Goal: Information Seeking & Learning: Learn about a topic

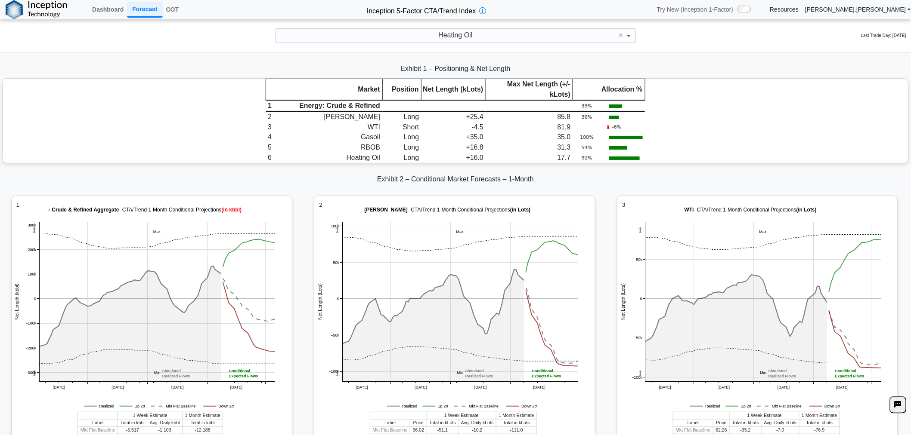
click at [631, 37] on span at bounding box center [629, 36] width 11 height 14
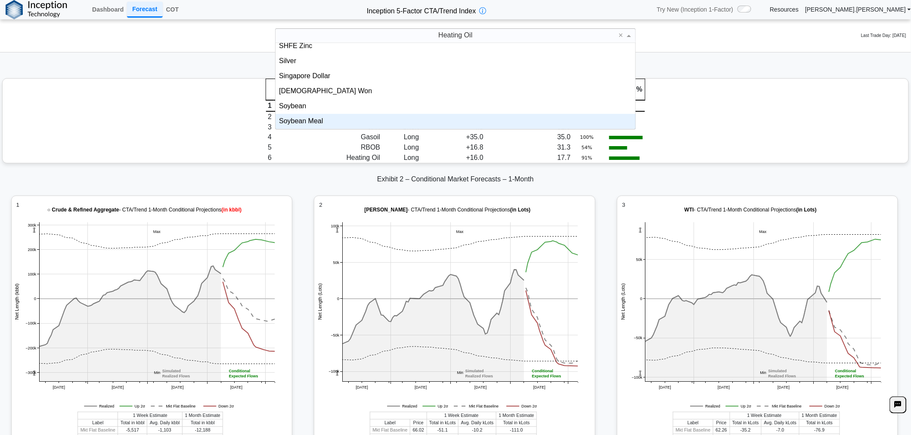
scroll to position [1679, 0]
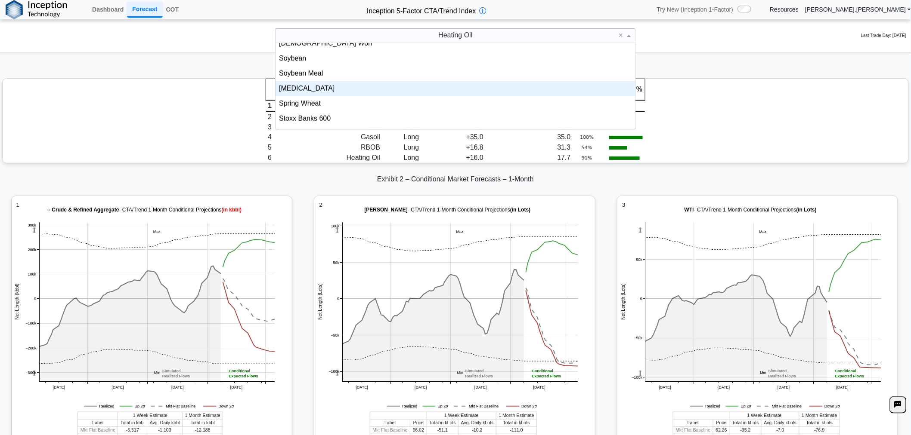
click at [377, 90] on div "[MEDICAL_DATA]" at bounding box center [455, 88] width 360 height 15
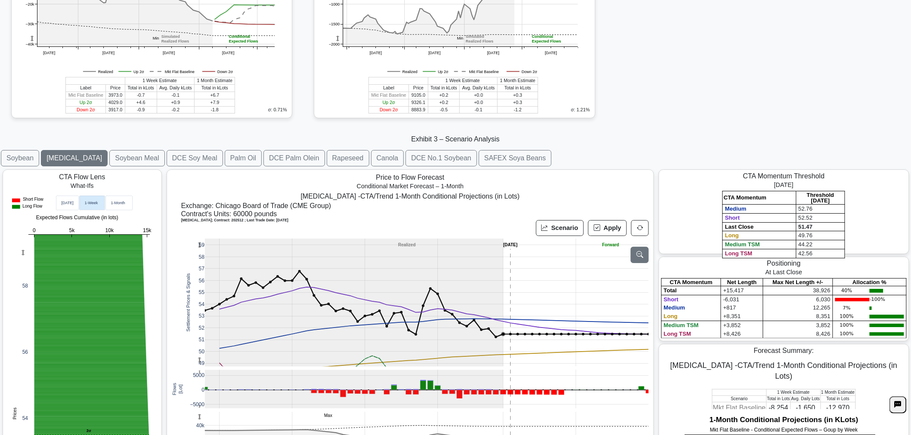
scroll to position [1195, 0]
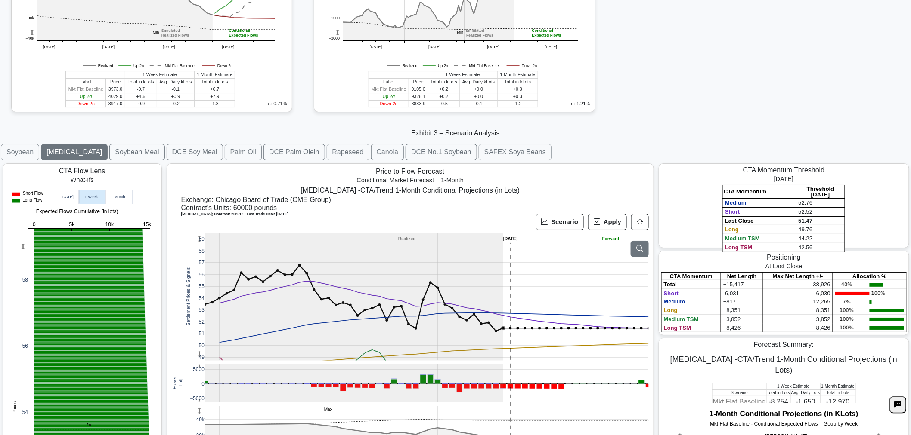
click at [62, 152] on button "[MEDICAL_DATA]" at bounding box center [74, 152] width 67 height 16
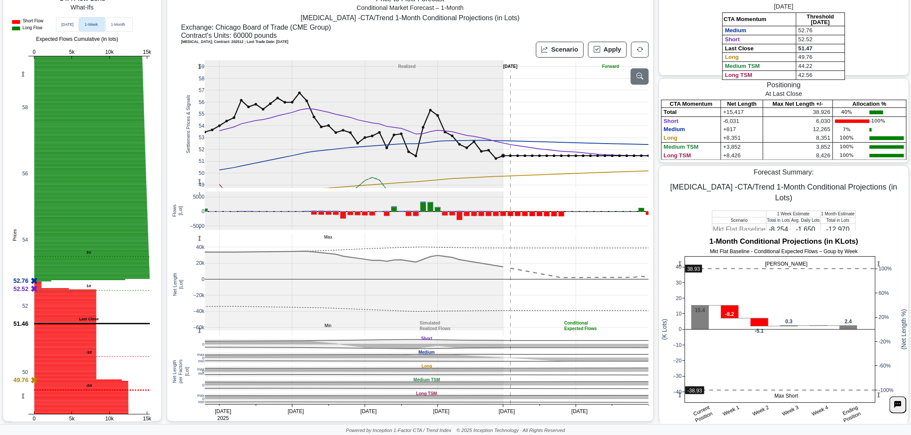
scroll to position [1372, 0]
